Goal: Information Seeking & Learning: Learn about a topic

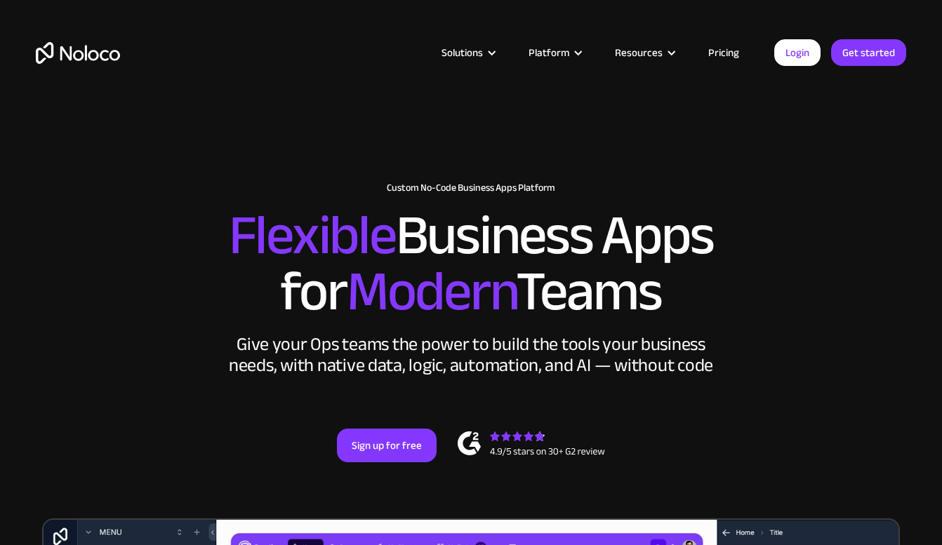
click at [756, 230] on h2 "Flexible Business Apps for Modern Teams" at bounding box center [471, 264] width 870 height 112
click at [773, 218] on h2 "Flexible Business Apps for Modern Teams" at bounding box center [471, 264] width 870 height 112
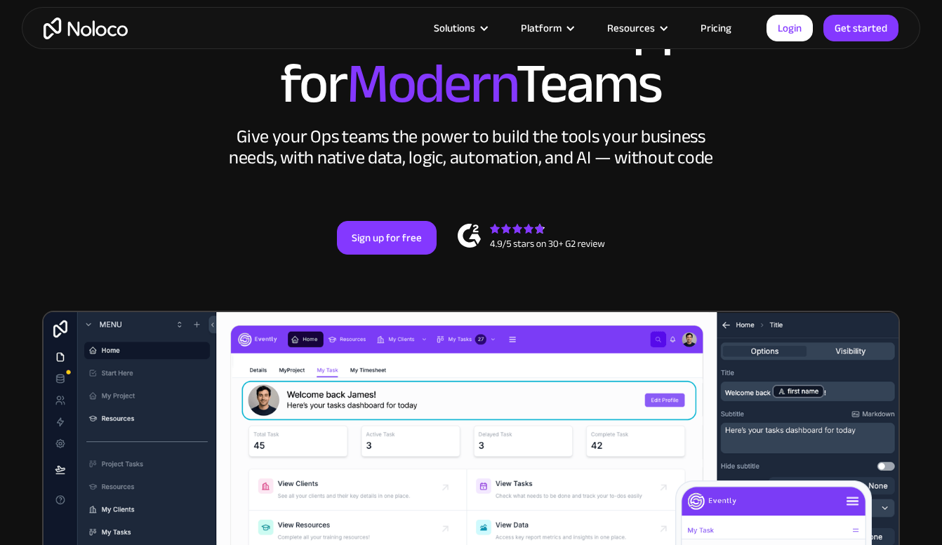
scroll to position [213, 0]
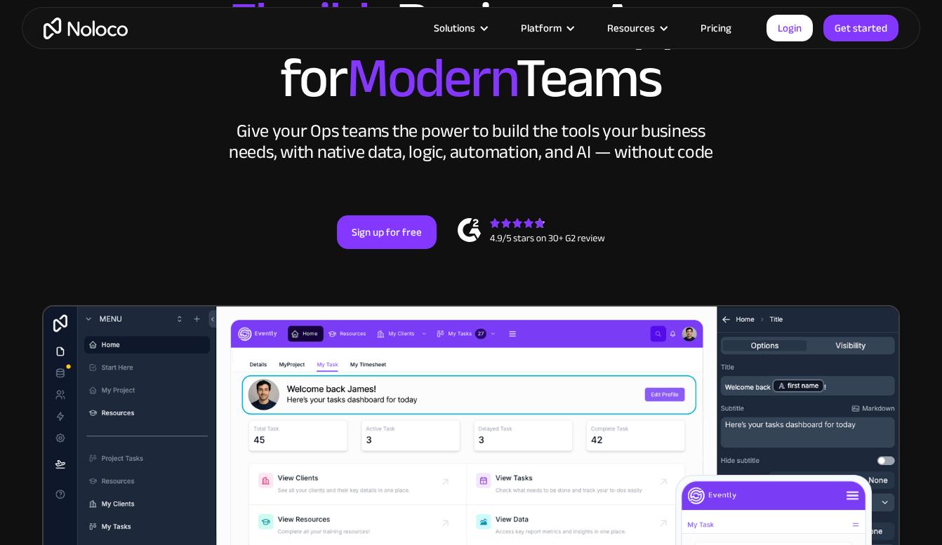
click at [842, 150] on div "New: Connect Noloco to Stripe Custom No-Code Business Apps Platform Flexible Bu…" at bounding box center [471, 109] width 898 height 364
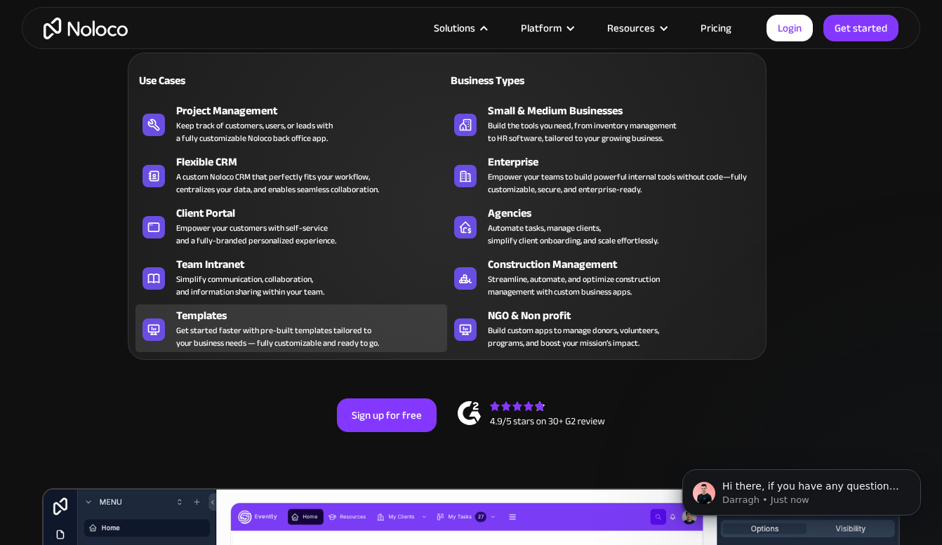
scroll to position [0, 0]
click at [211, 331] on div "Get started faster with pre-built templates tailored to your business needs — f…" at bounding box center [277, 336] width 203 height 25
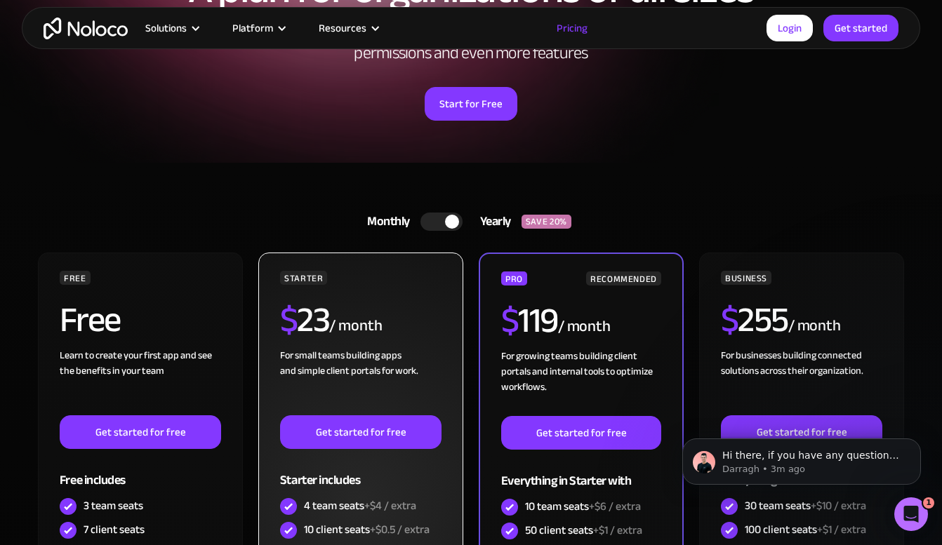
click at [399, 308] on div "$ 23 / month" at bounding box center [360, 326] width 161 height 46
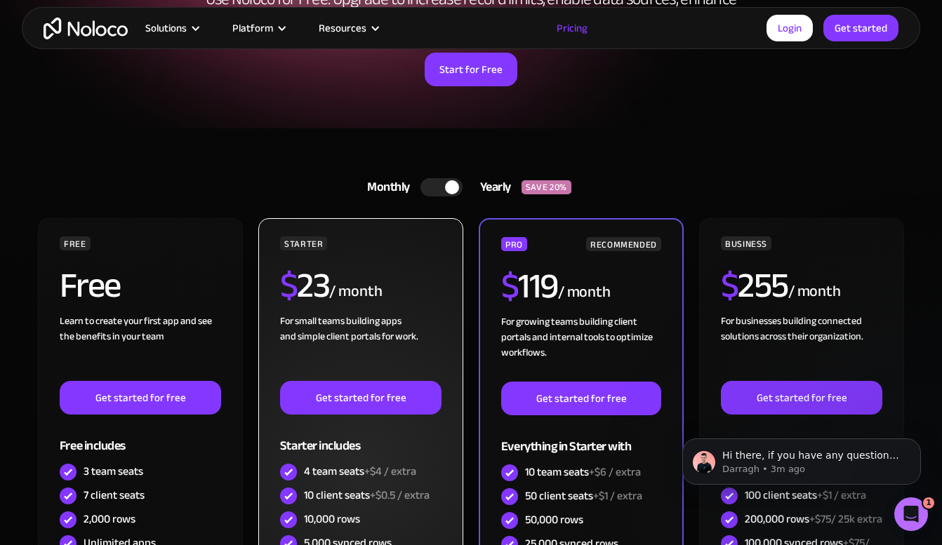
scroll to position [216, 0]
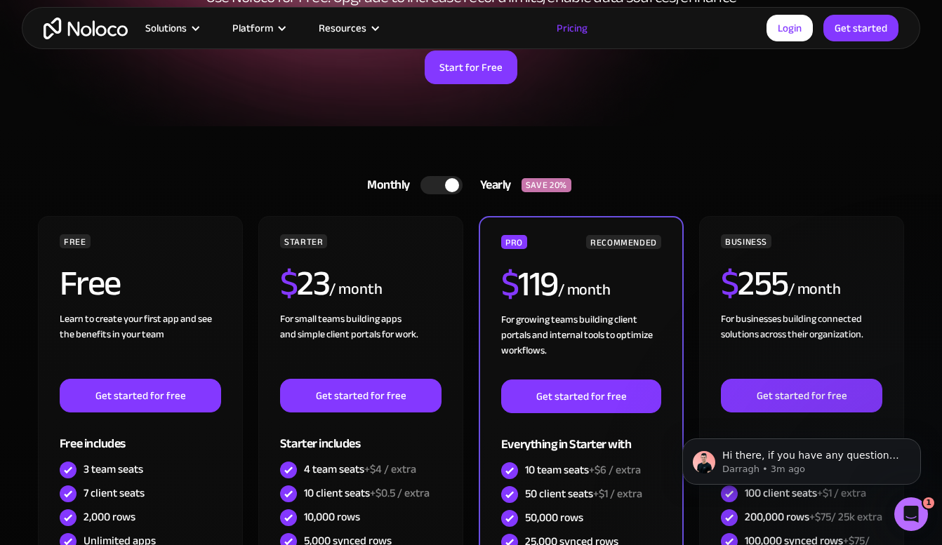
click at [406, 185] on div "Monthly" at bounding box center [385, 185] width 71 height 21
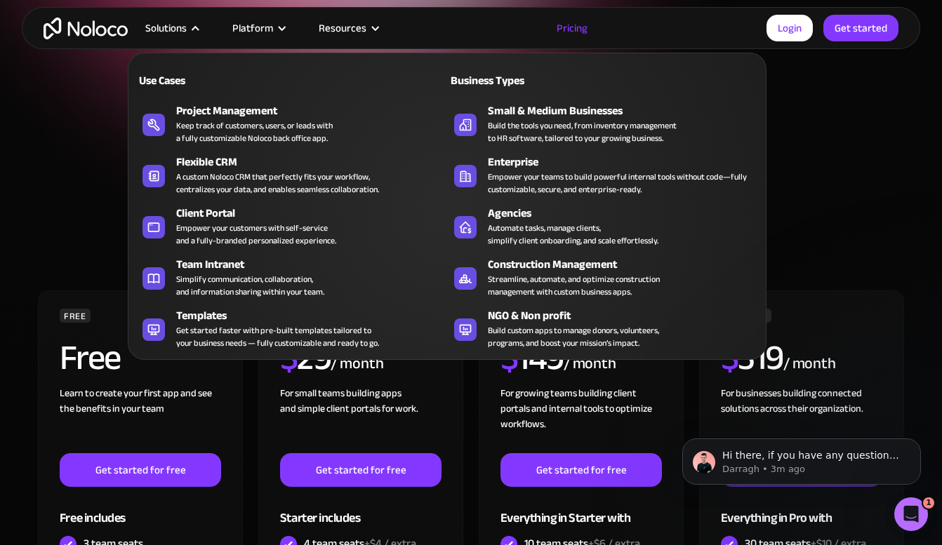
scroll to position [133, 0]
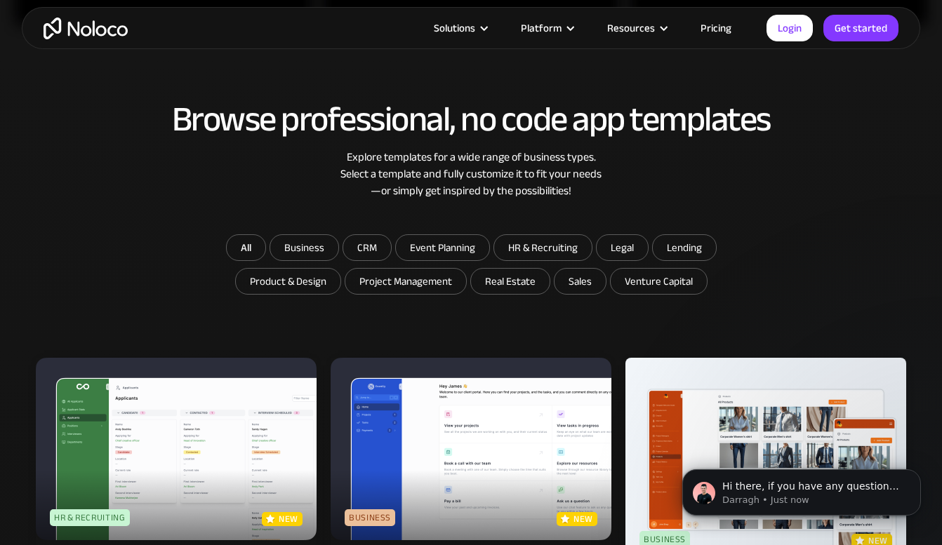
click at [791, 205] on div "Browse professional, no code app templates Explore templates for a wide range o…" at bounding box center [471, 167] width 870 height 134
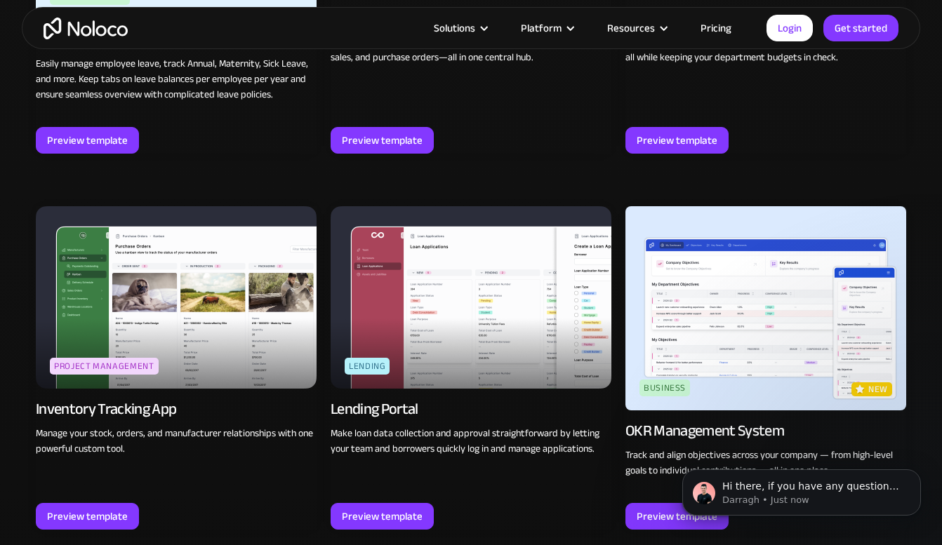
scroll to position [2016, 0]
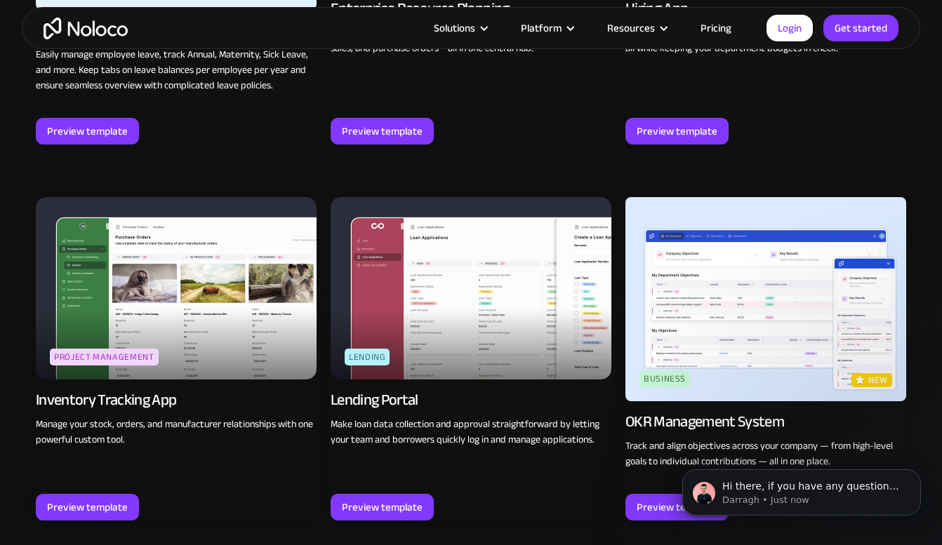
click at [555, 126] on div "Preview template" at bounding box center [471, 131] width 281 height 27
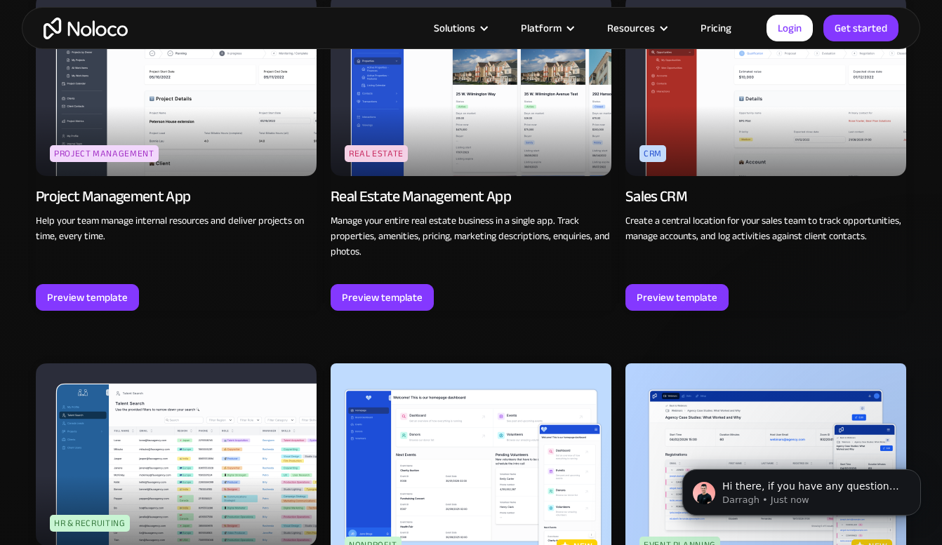
scroll to position [2597, 0]
